Goal: Task Accomplishment & Management: Manage account settings

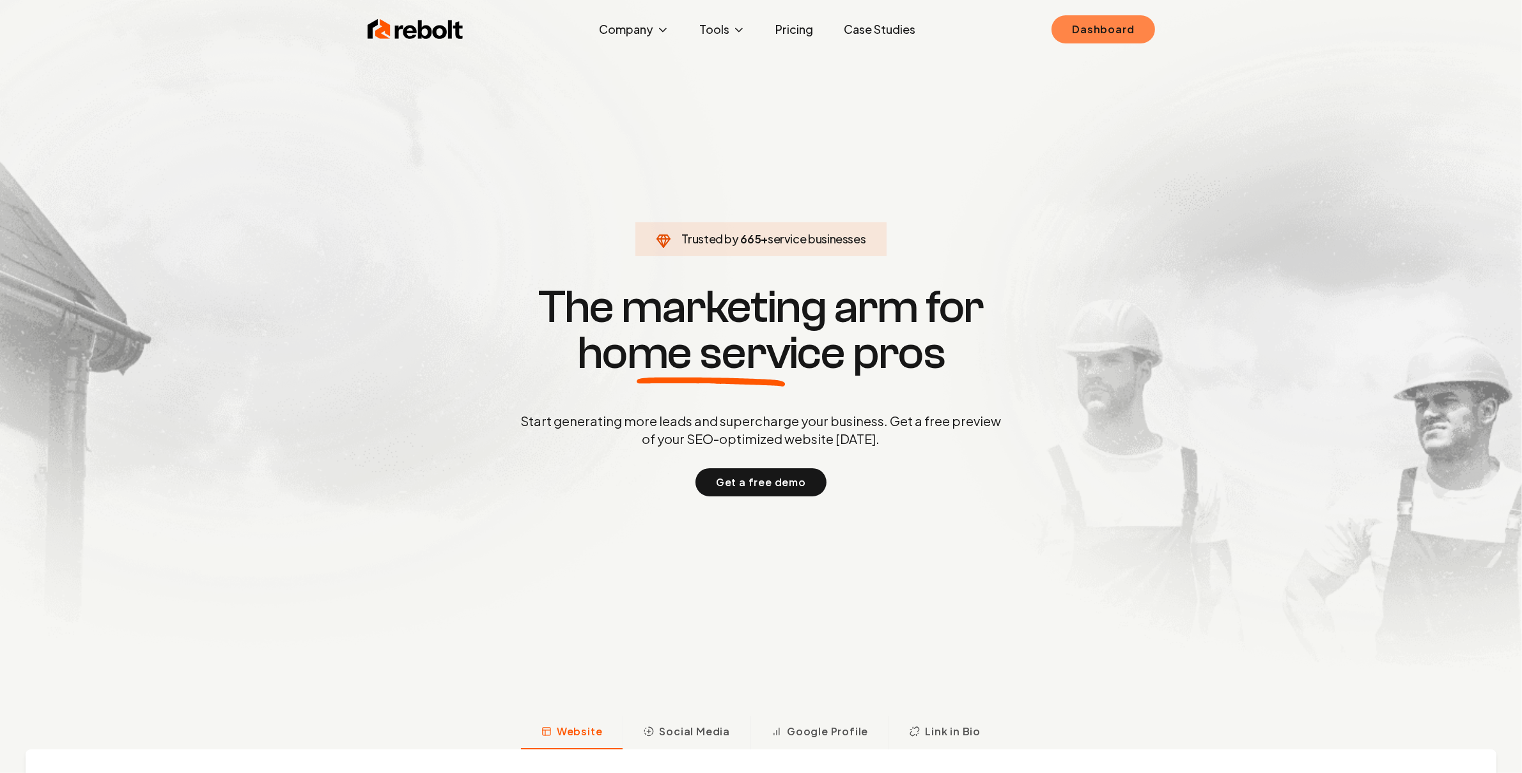
click at [1097, 31] on link "Dashboard" at bounding box center [1102, 29] width 103 height 28
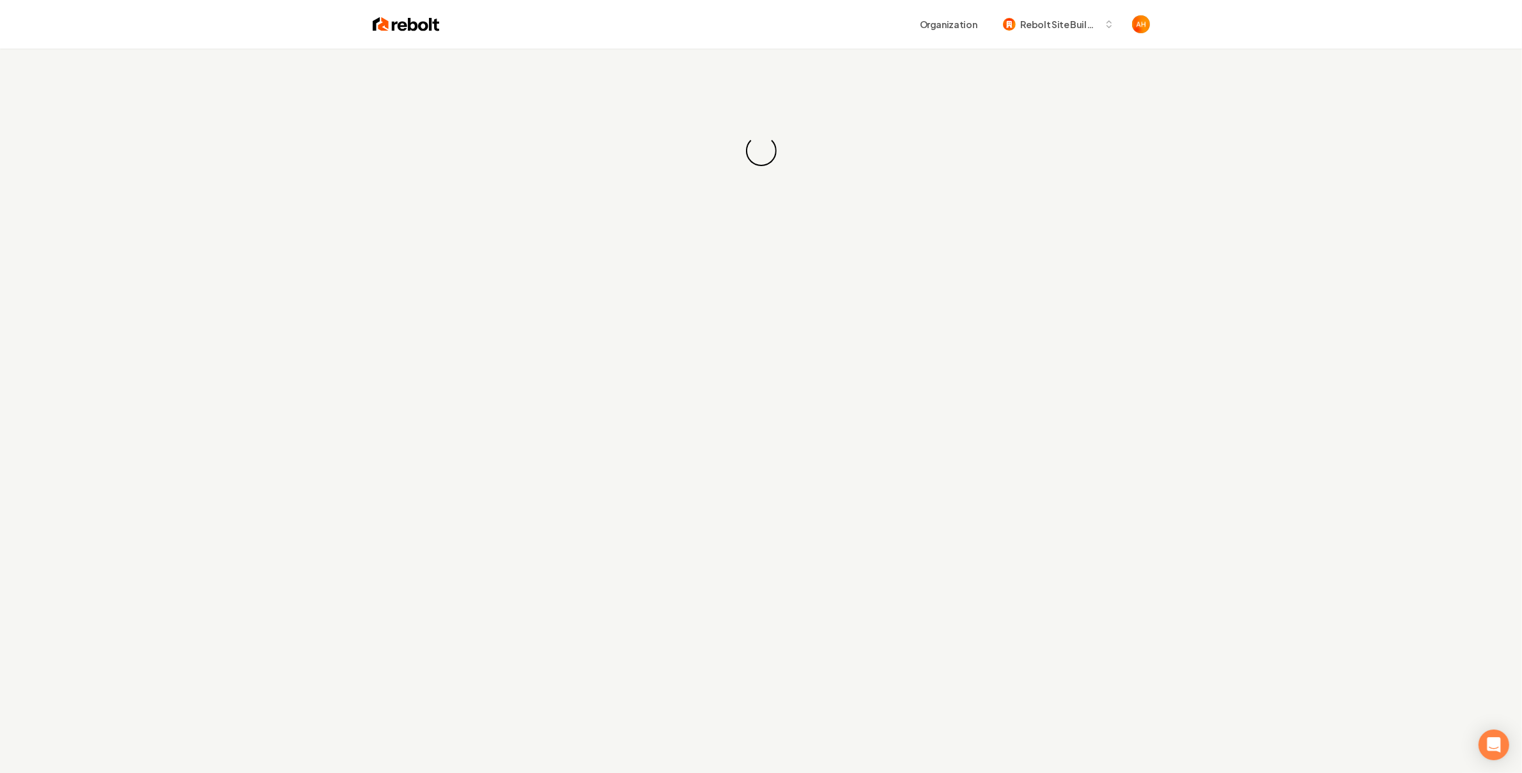
click at [808, 36] on div "Organization Rebolt Site Builder" at bounding box center [761, 24] width 818 height 49
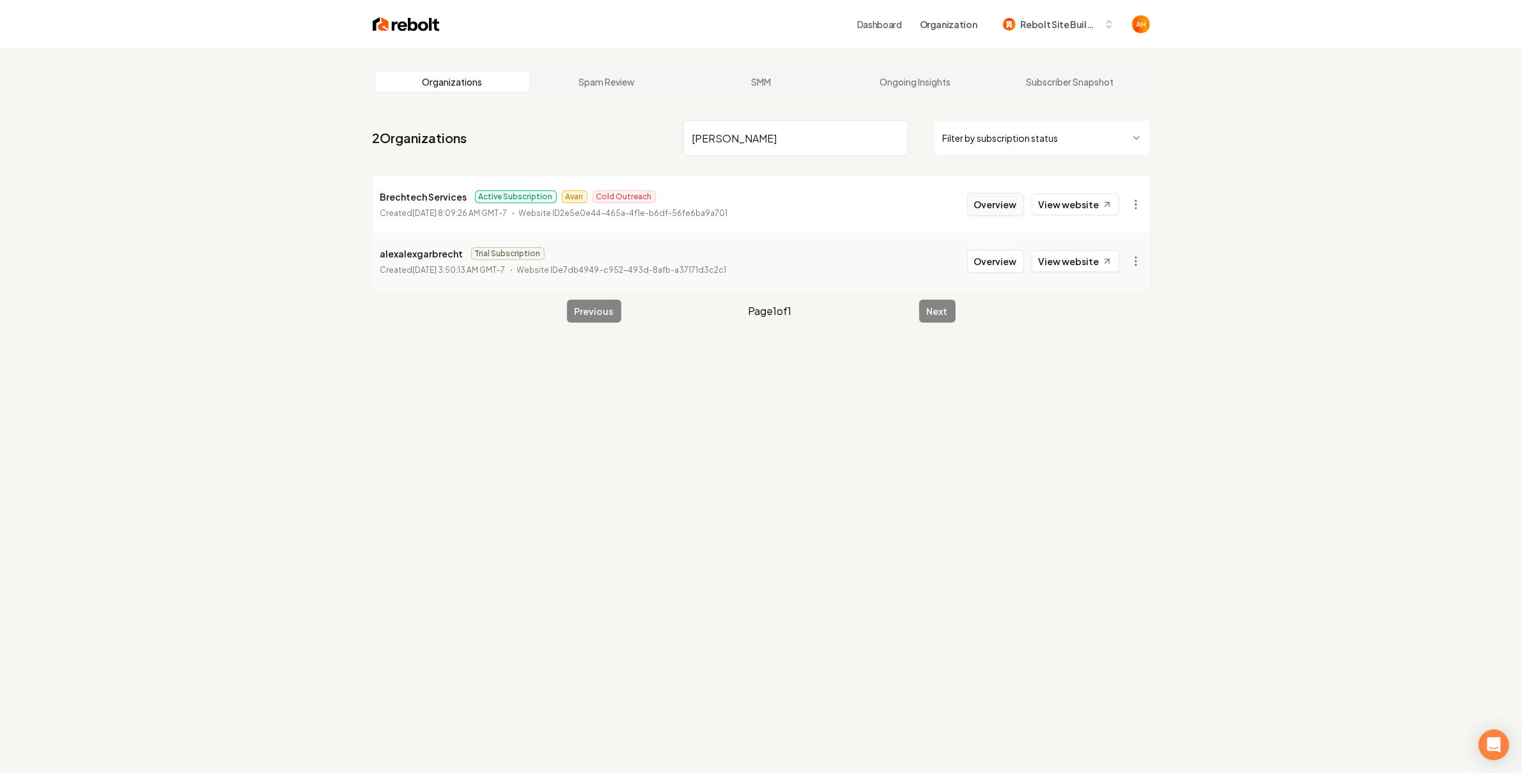
type input "[PERSON_NAME]"
click at [1004, 201] on button "Overview" at bounding box center [995, 204] width 57 height 23
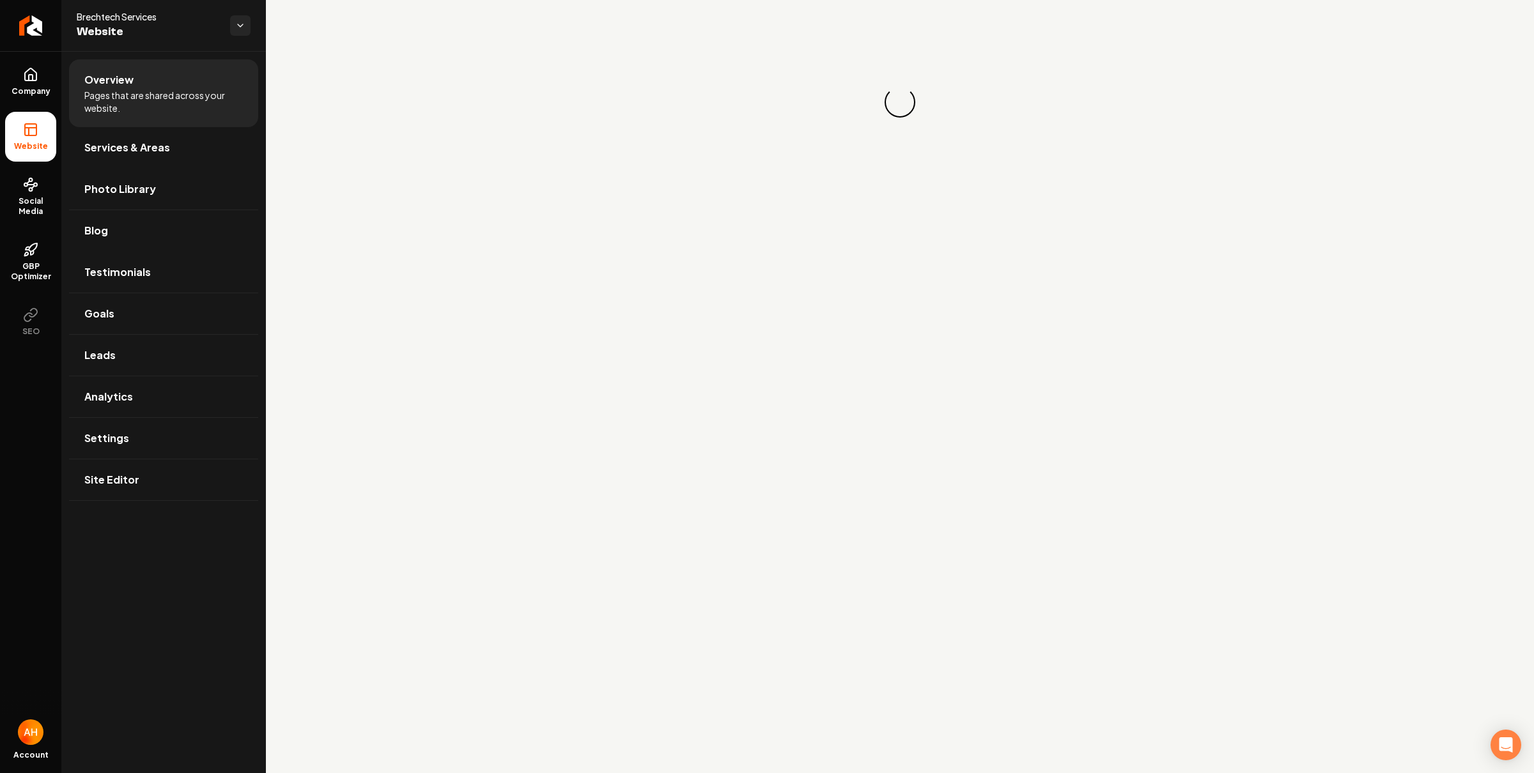
click at [156, 192] on link "Photo Library" at bounding box center [163, 189] width 189 height 41
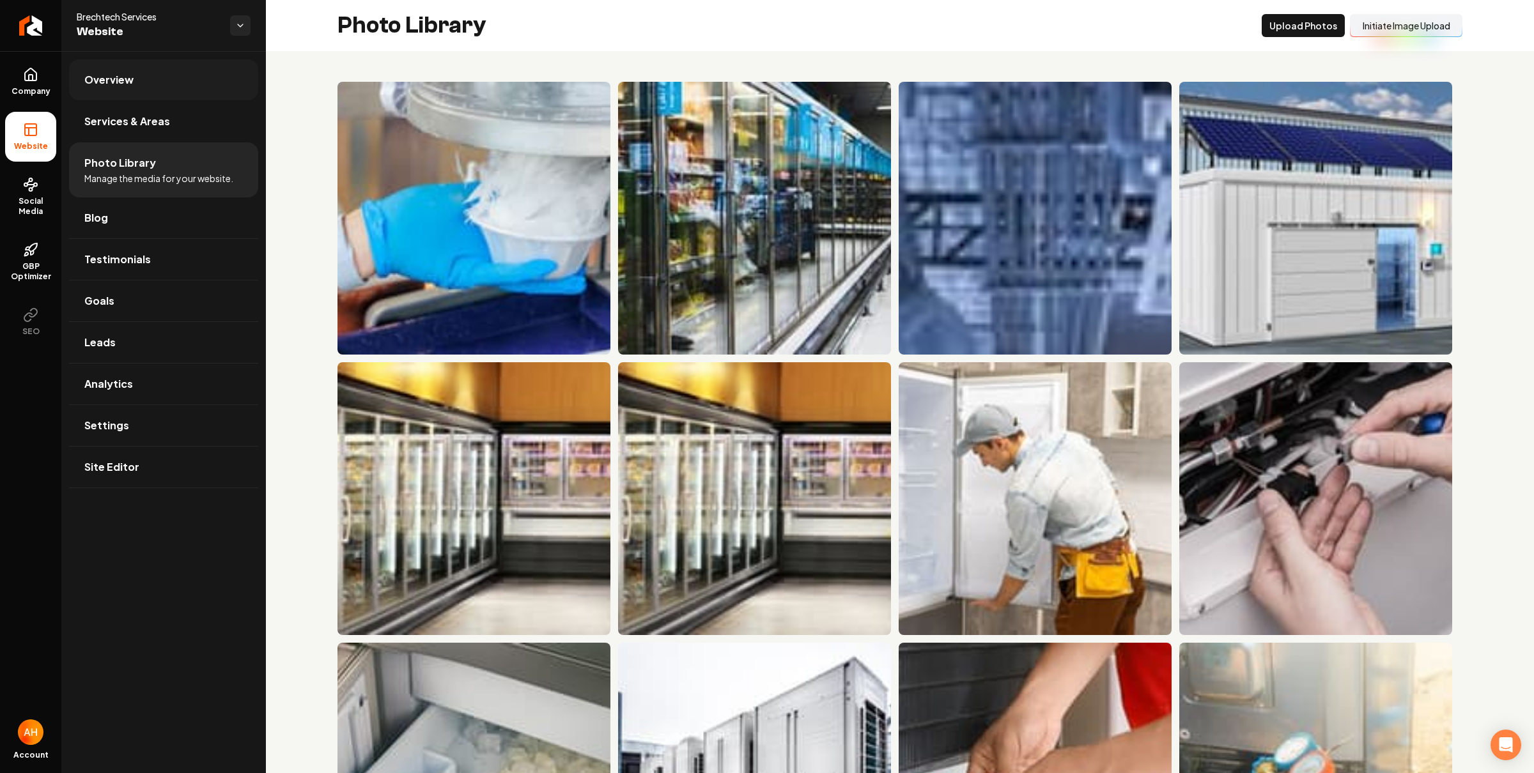
click at [190, 65] on link "Overview" at bounding box center [163, 79] width 189 height 41
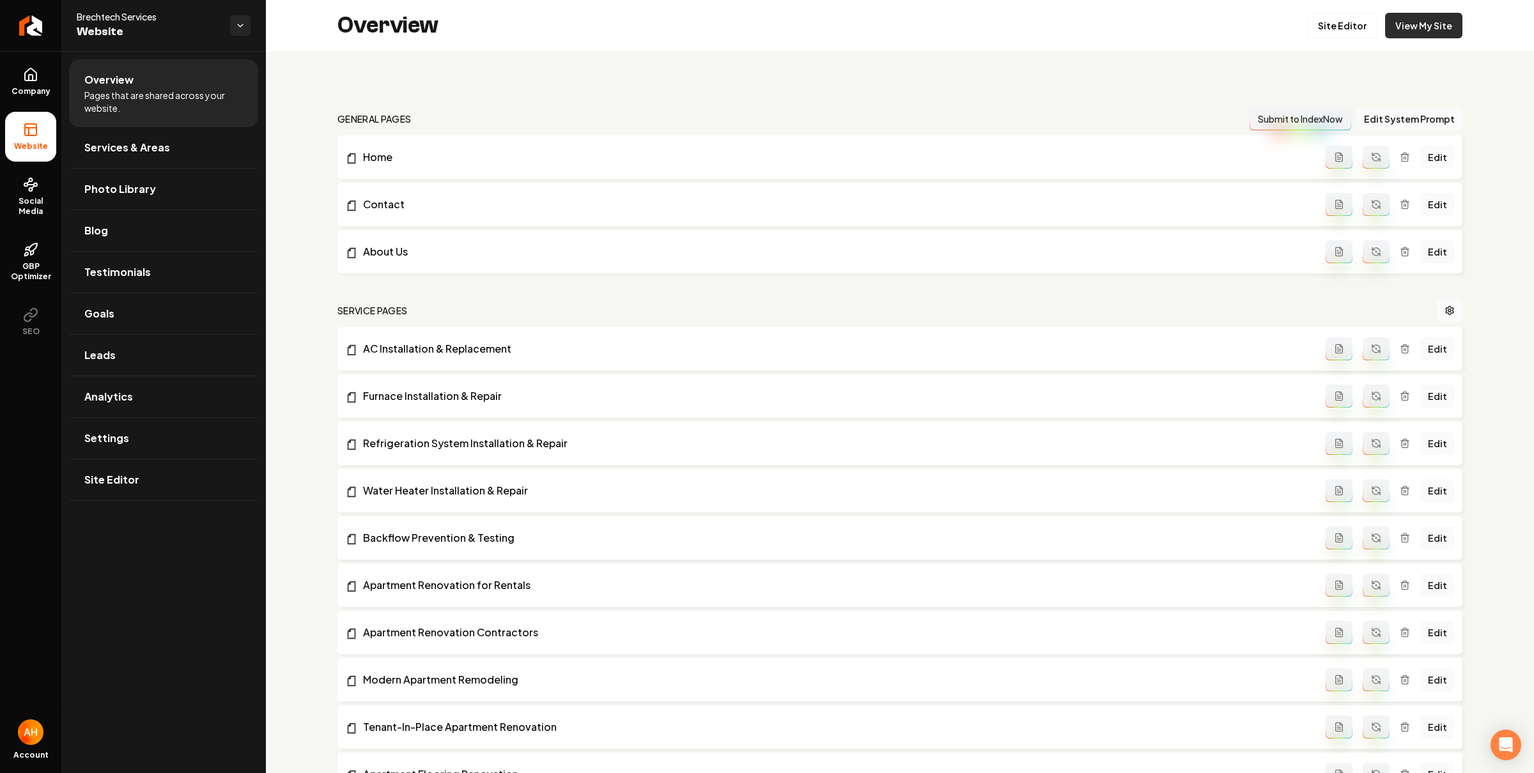
click at [1405, 15] on link "View My Site" at bounding box center [1423, 26] width 77 height 26
drag, startPoint x: 38, startPoint y: 214, endPoint x: 108, endPoint y: 217, distance: 69.7
click at [38, 214] on span "Social Media" at bounding box center [30, 206] width 51 height 20
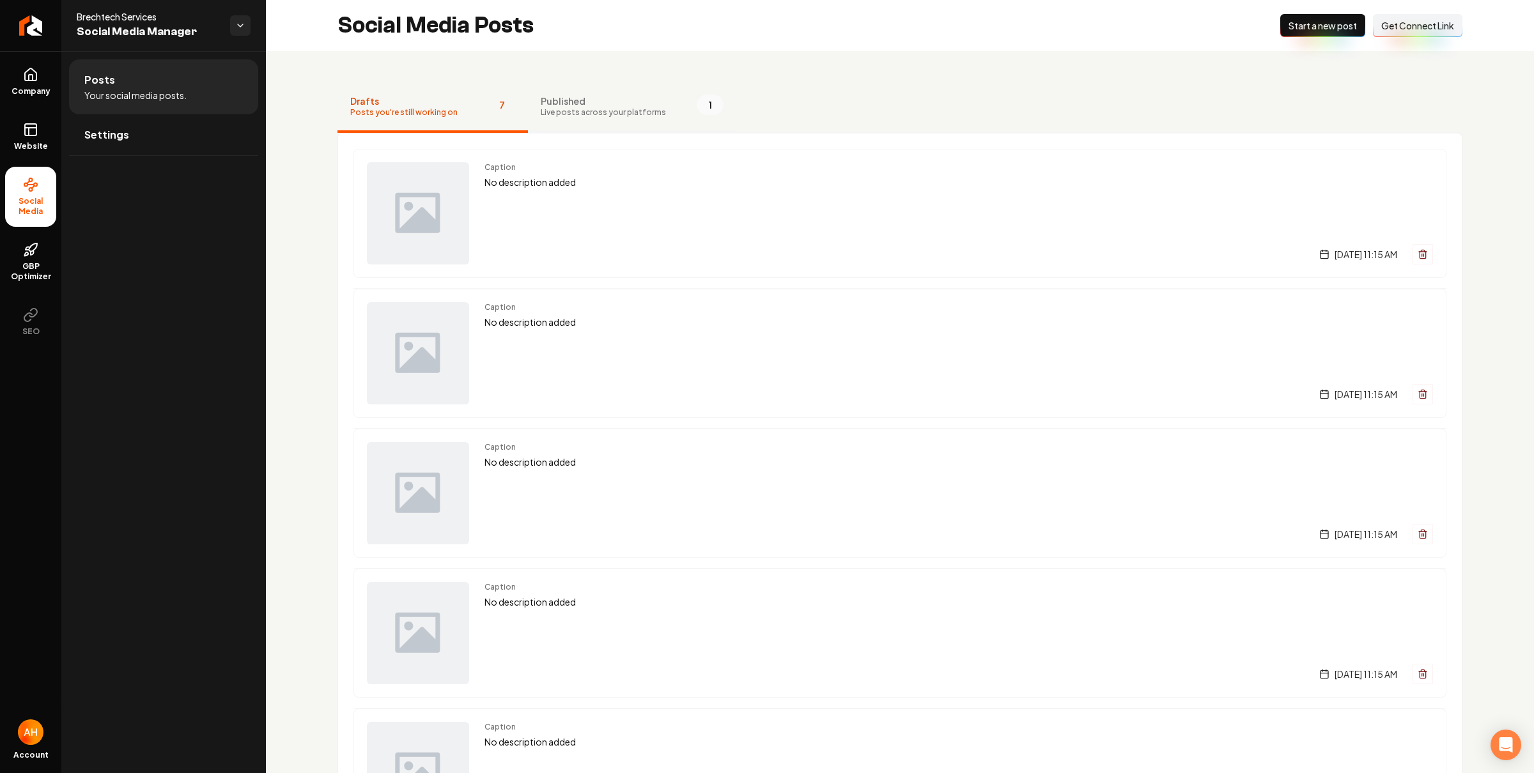
click at [655, 104] on button "Published Live posts across your platforms 1" at bounding box center [632, 107] width 208 height 51
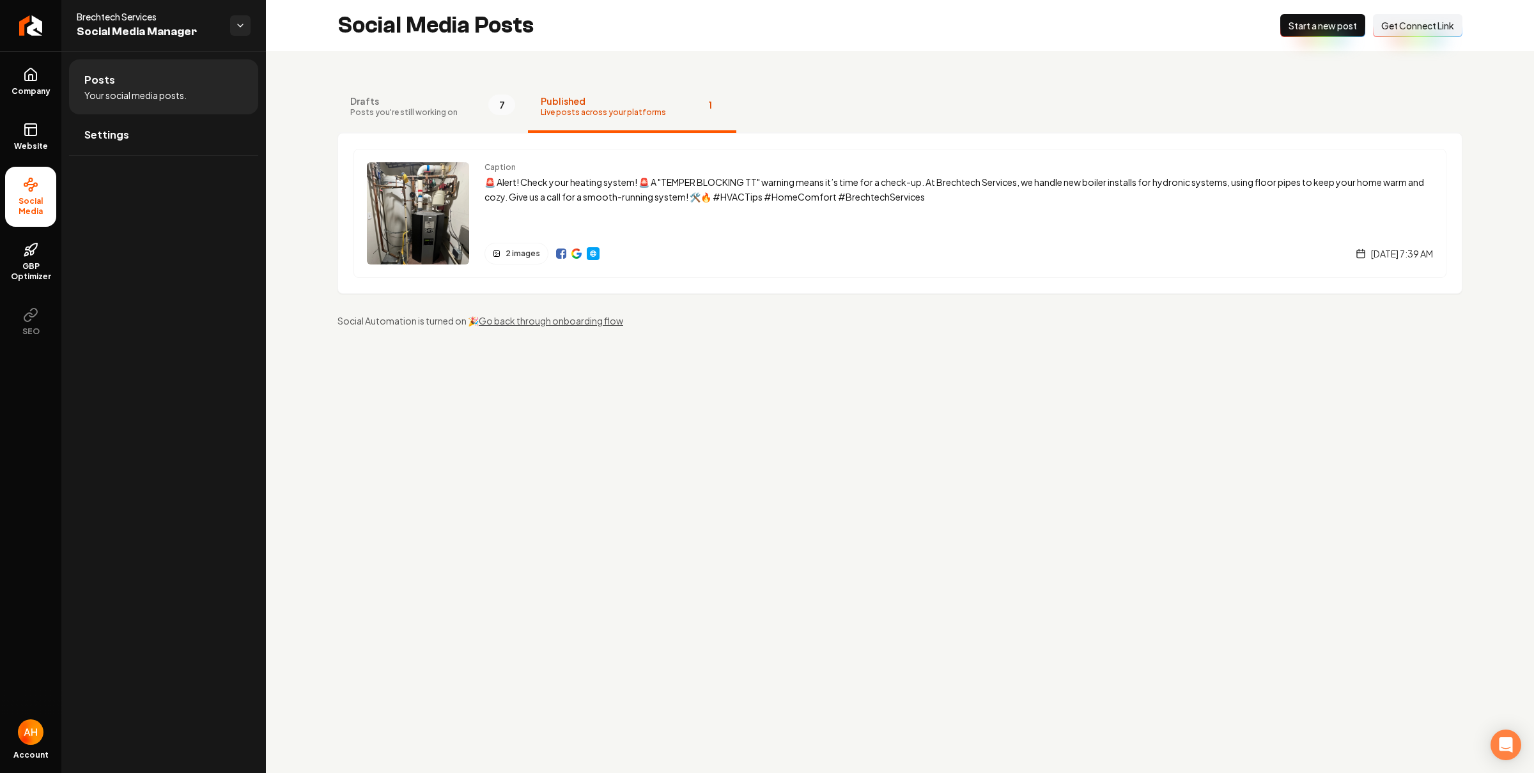
click at [796, 55] on div "Drafts Posts you're still working on 7 Published Live posts across your platfor…" at bounding box center [900, 204] width 1268 height 307
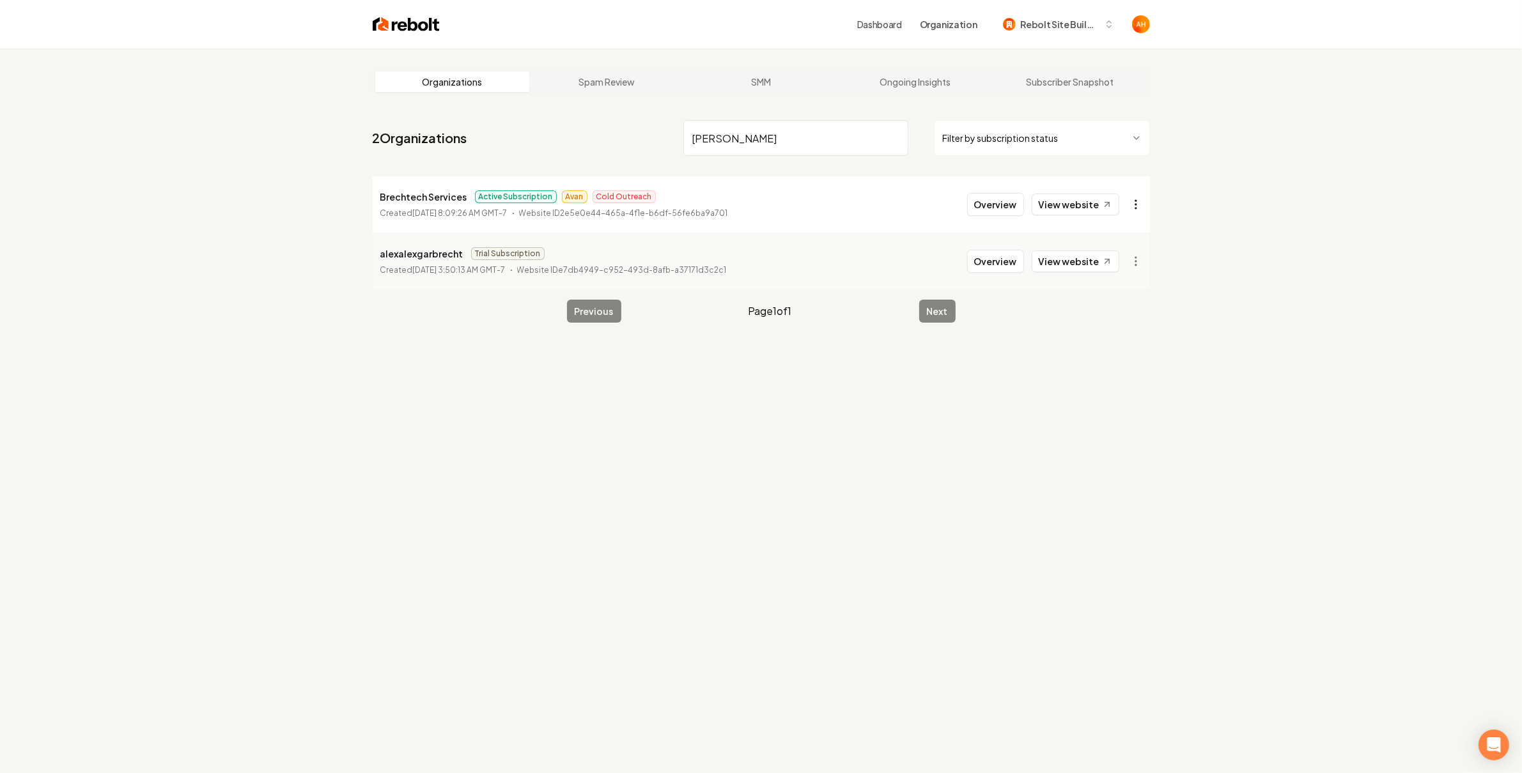
type input "[PERSON_NAME]"
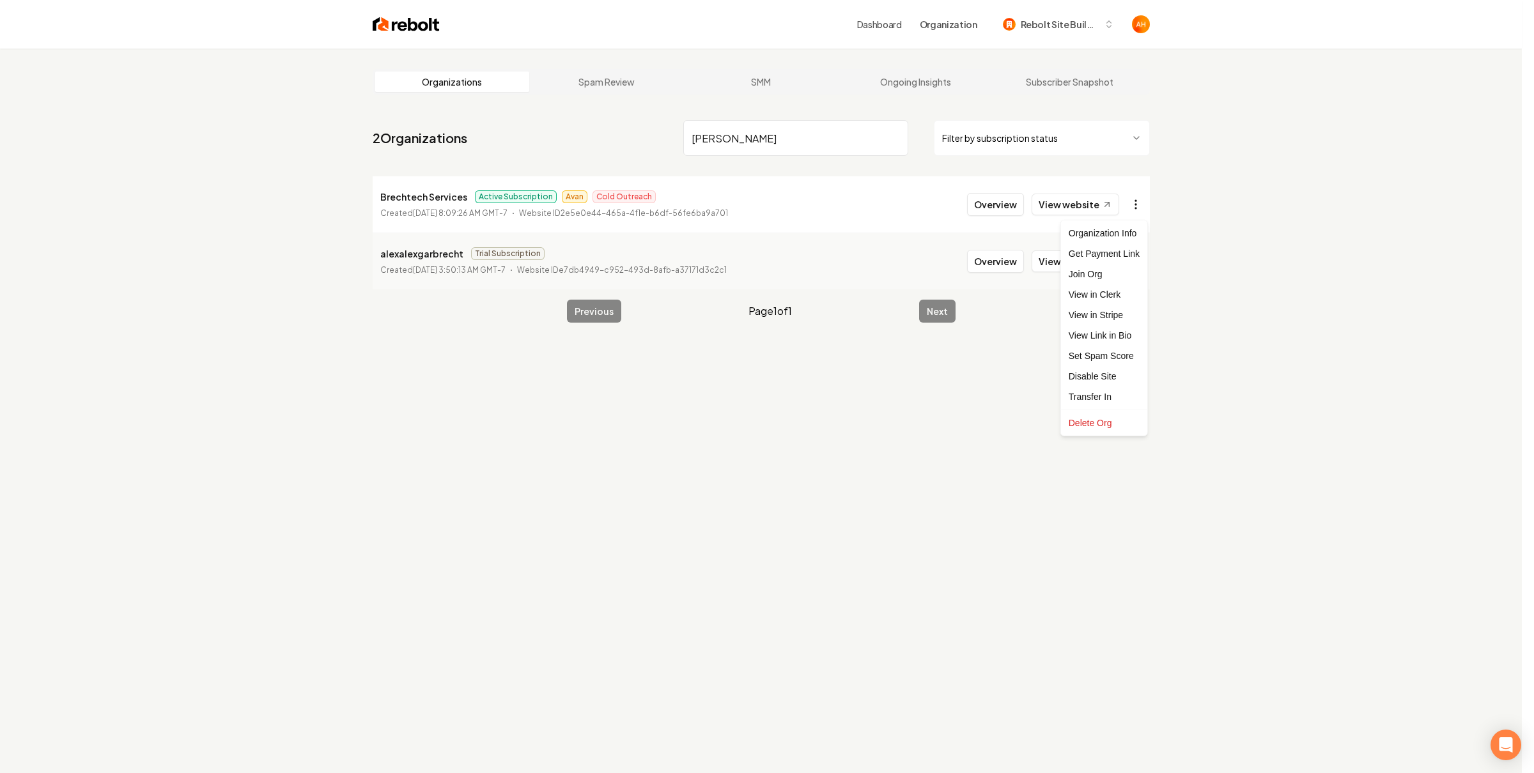
click at [1132, 215] on html "Dashboard Organization Rebolt Site Builder Organizations Spam Review SMM Ongoin…" at bounding box center [767, 386] width 1534 height 773
click at [1096, 314] on link "View in Stripe" at bounding box center [1103, 315] width 81 height 20
